Goal: Task Accomplishment & Management: Manage account settings

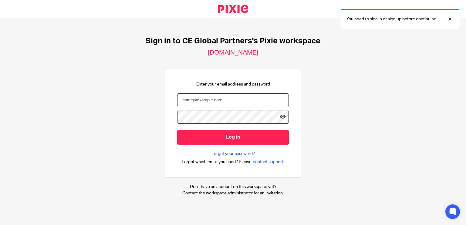
click at [186, 106] on input "email" at bounding box center [233, 101] width 112 height 14
click at [187, 97] on input "email" at bounding box center [233, 101] width 112 height 14
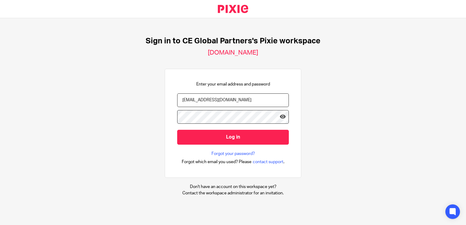
click at [230, 99] on input "kirstie.commons@ceglobal.com" at bounding box center [233, 101] width 112 height 14
type input "kirstie.commons@ceglobalpartners.com"
click at [177, 130] on input "Log in" at bounding box center [233, 137] width 112 height 15
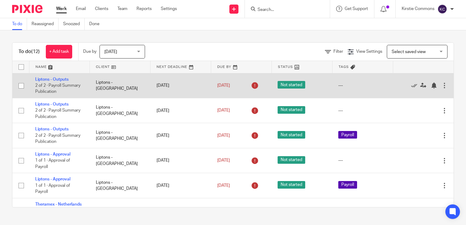
click at [442, 85] on div at bounding box center [445, 86] width 6 height 6
click at [20, 85] on input "checkbox" at bounding box center [21, 86] width 12 height 12
checkbox input "true"
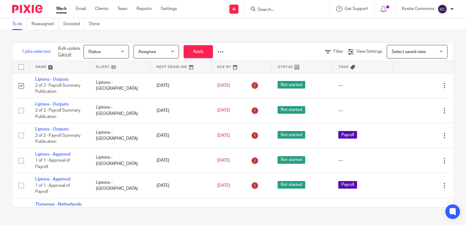
click at [125, 52] on div "Status Status" at bounding box center [106, 52] width 46 height 14
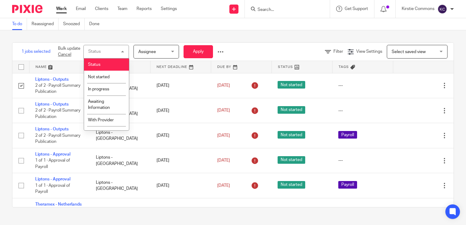
click at [124, 51] on div "Status Status" at bounding box center [106, 52] width 46 height 14
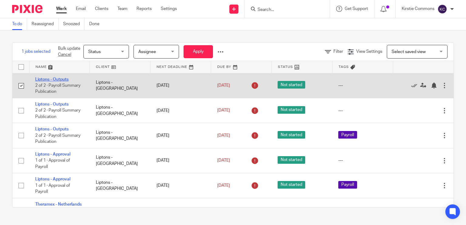
click at [63, 77] on link "Liptons - Outputs" at bounding box center [51, 79] width 33 height 4
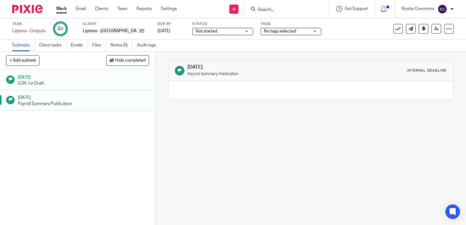
click at [53, 79] on h1 "12 Aug 2025" at bounding box center [83, 77] width 131 height 8
click at [52, 94] on h1 "[DATE]" at bounding box center [83, 97] width 131 height 8
click at [219, 31] on span "Not started" at bounding box center [219, 31] width 46 height 6
click at [121, 84] on p "G2N 1st Draft" at bounding box center [83, 83] width 131 height 6
click at [446, 27] on icon at bounding box center [449, 29] width 6 height 6
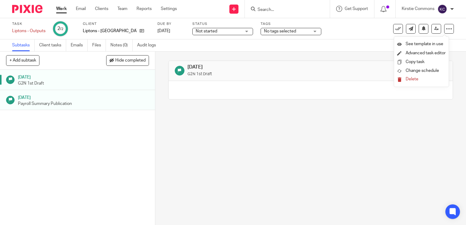
click at [270, 91] on div at bounding box center [311, 90] width 284 height 18
click at [197, 30] on span "Not started" at bounding box center [207, 31] width 22 height 4
click at [63, 7] on link "Work" at bounding box center [61, 9] width 11 height 6
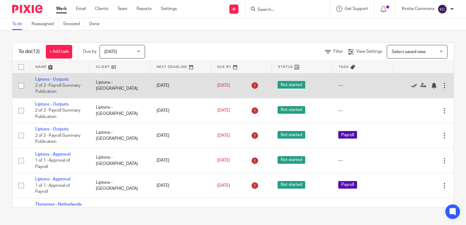
click at [411, 87] on icon at bounding box center [414, 86] width 6 height 6
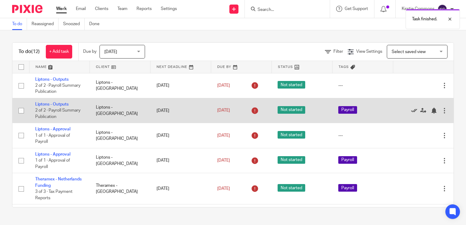
click at [411, 110] on icon at bounding box center [414, 111] width 6 height 6
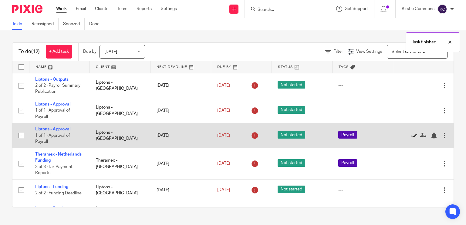
click at [411, 138] on icon at bounding box center [414, 136] width 6 height 6
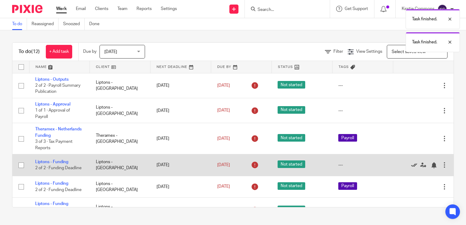
click at [411, 167] on icon at bounding box center [414, 165] width 6 height 6
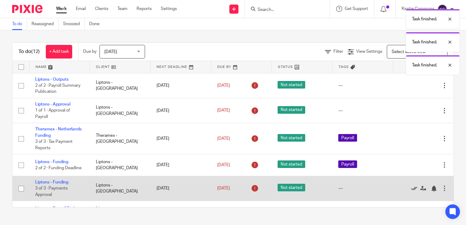
click at [411, 192] on icon at bounding box center [414, 189] width 6 height 6
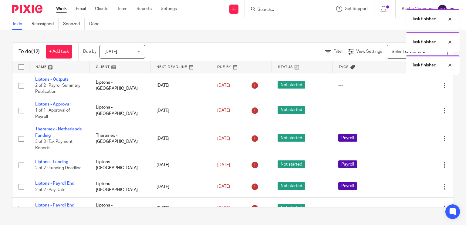
scroll to position [53, 0]
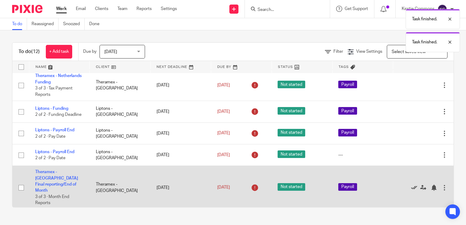
click at [411, 189] on icon at bounding box center [414, 188] width 6 height 6
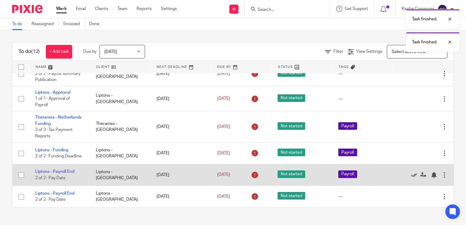
click at [411, 175] on icon at bounding box center [414, 175] width 6 height 6
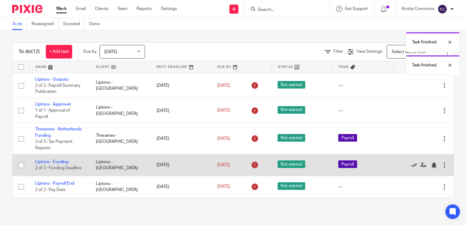
click at [411, 164] on icon at bounding box center [414, 165] width 6 height 6
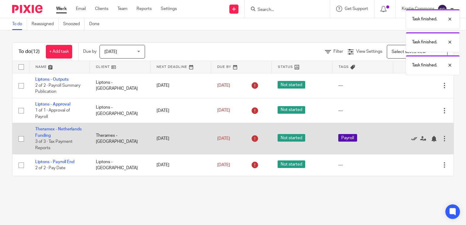
click at [411, 138] on icon at bounding box center [414, 139] width 6 height 6
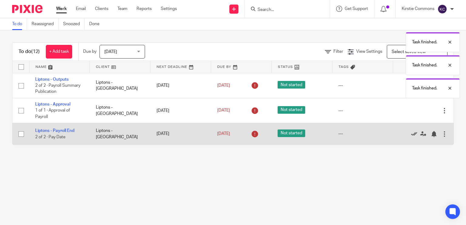
click at [411, 133] on icon at bounding box center [414, 134] width 6 height 6
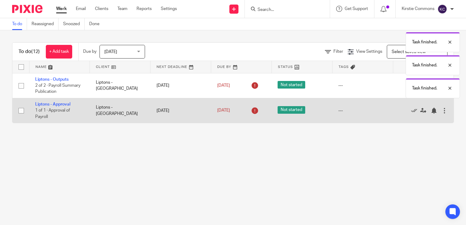
click at [406, 107] on div "Edit task Delete" at bounding box center [423, 110] width 49 height 15
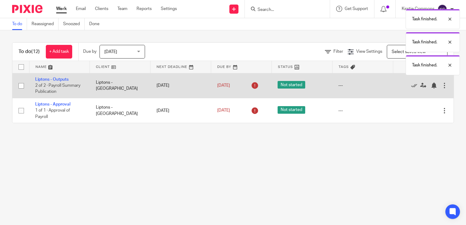
click at [406, 81] on div "Edit task Delete" at bounding box center [423, 85] width 49 height 15
click at [411, 85] on icon at bounding box center [414, 86] width 6 height 6
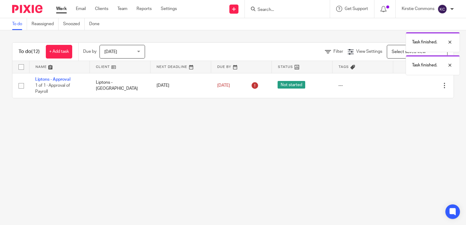
click at [411, 85] on icon at bounding box center [414, 86] width 6 height 6
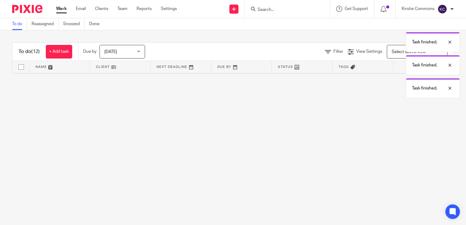
click at [405, 85] on body "Work Email Clients Team Reports Settings Work Email Clients Team Reports Settin…" at bounding box center [233, 112] width 466 height 225
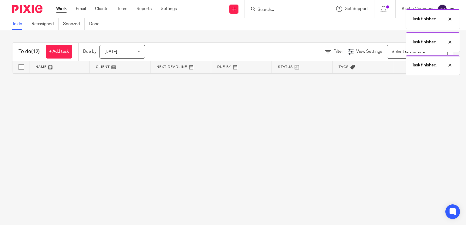
drag, startPoint x: 405, startPoint y: 85, endPoint x: 355, endPoint y: 131, distance: 67.9
click at [355, 131] on main "To do Reassigned Snoozed Done To do (12) + Add task Due by [DATE] [DATE] [DATE]…" at bounding box center [233, 112] width 466 height 225
